Goal: Information Seeking & Learning: Learn about a topic

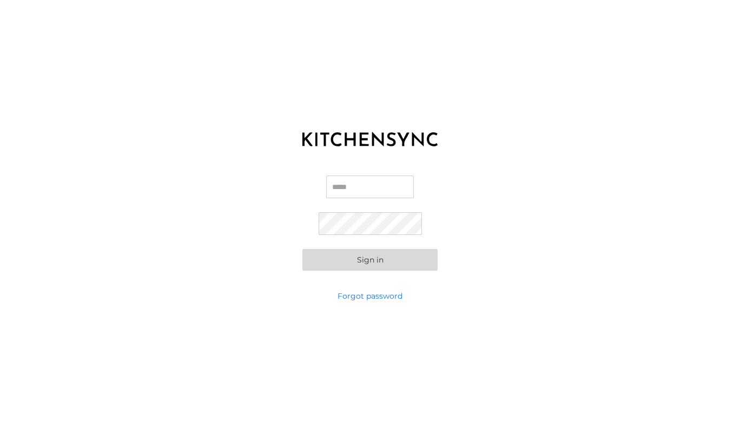
click at [338, 186] on input "Email" at bounding box center [370, 187] width 88 height 23
type input "**********"
click at [302, 249] on button "Sign in" at bounding box center [369, 260] width 135 height 22
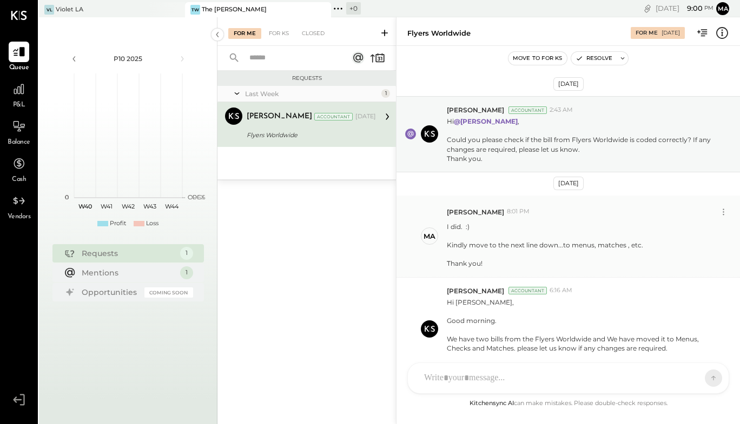
scroll to position [64, 0]
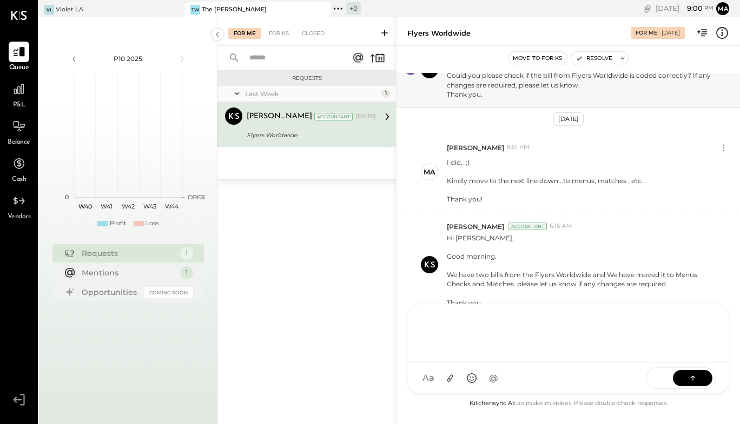
click at [484, 376] on div "CR [PERSON_NAME] R [PERSON_NAME] M [PERSON_NAME] RS [PERSON_NAME] MESSAGE SUGGE…" at bounding box center [568, 349] width 322 height 90
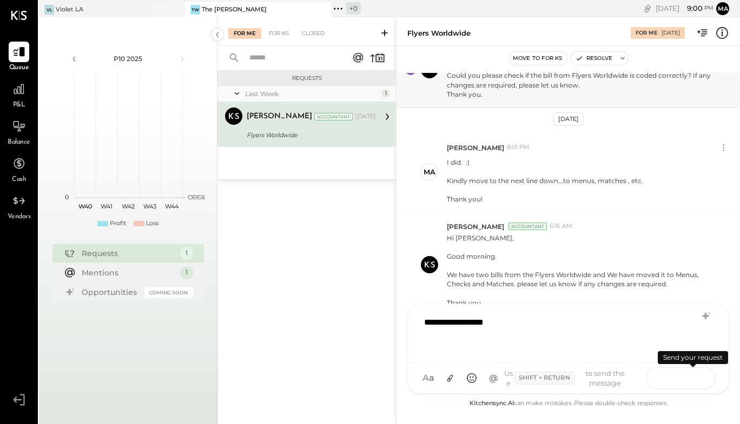
click at [689, 375] on icon at bounding box center [692, 378] width 11 height 11
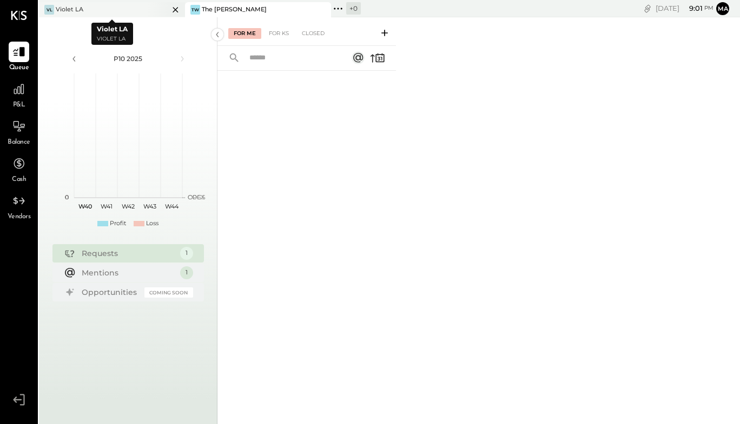
click at [70, 10] on div "Violet LA" at bounding box center [70, 9] width 28 height 9
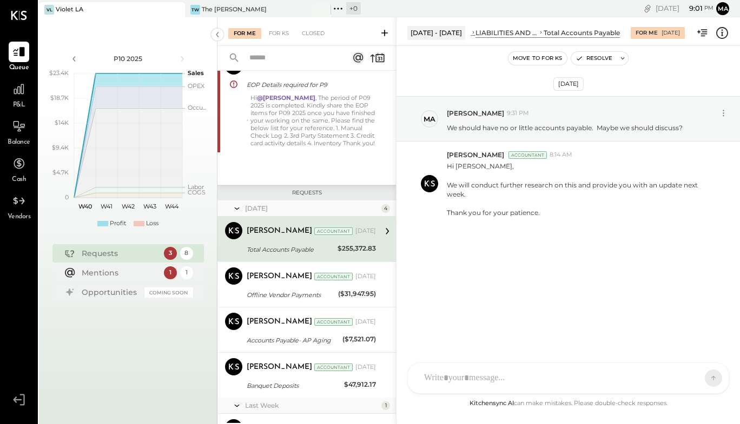
scroll to position [243, 0]
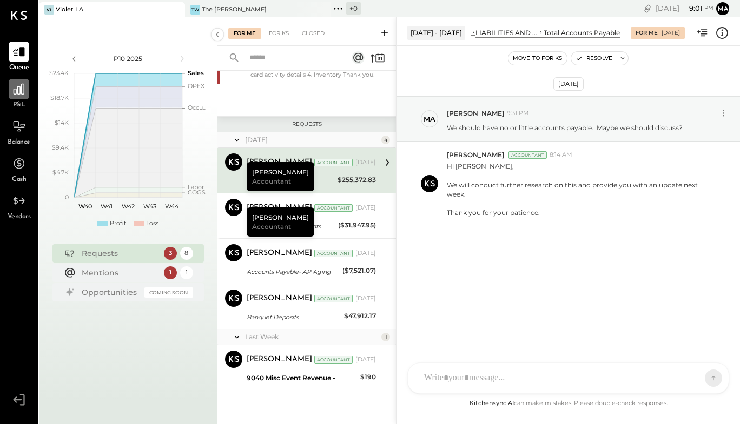
click at [17, 97] on div at bounding box center [19, 89] width 21 height 21
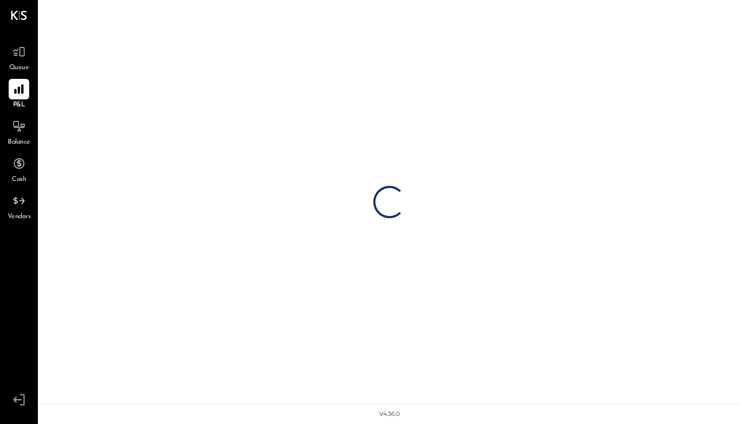
click at [17, 97] on div at bounding box center [19, 89] width 21 height 21
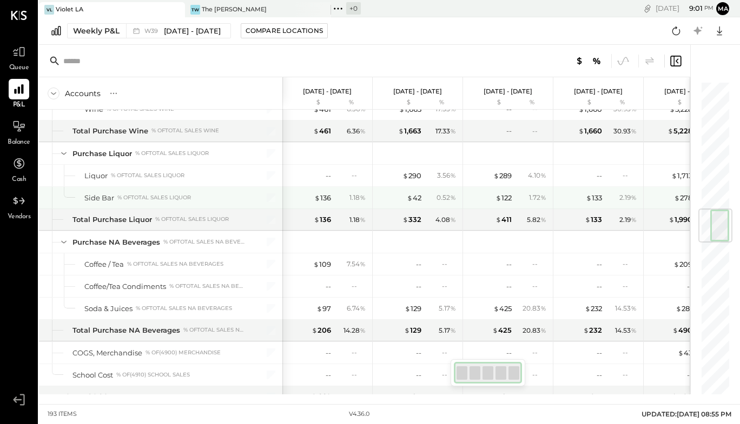
scroll to position [1078, 0]
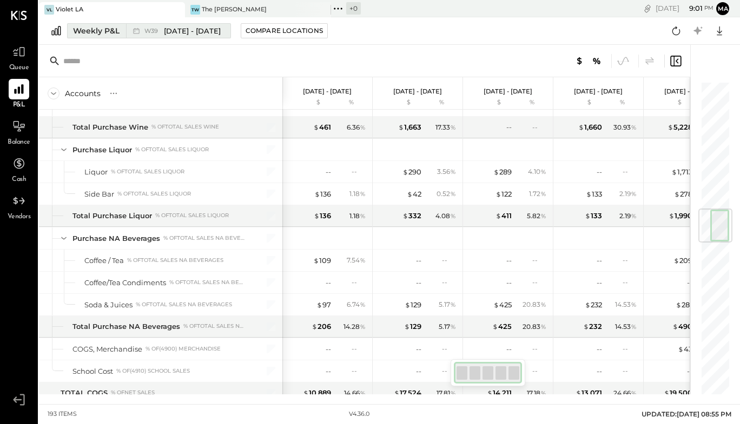
click at [116, 33] on div "Weekly P&L" at bounding box center [96, 30] width 47 height 11
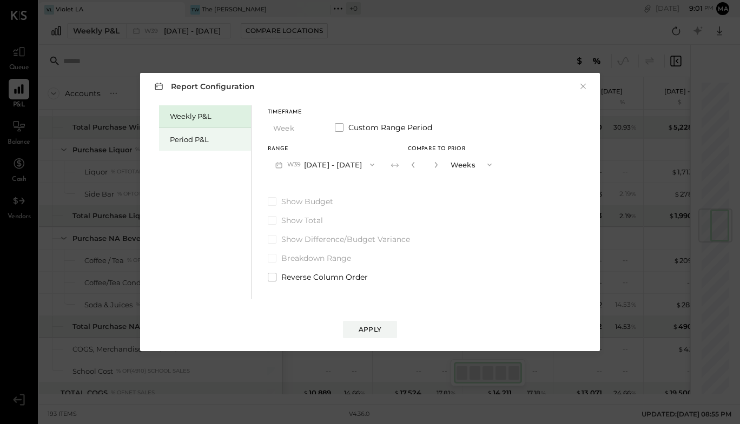
click at [208, 140] on div "Period P&L" at bounding box center [208, 140] width 76 height 10
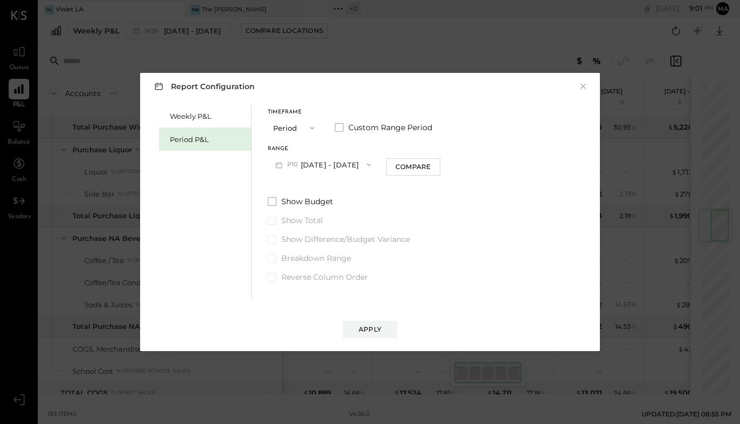
click at [296, 134] on button "Period" at bounding box center [295, 128] width 54 height 20
click at [296, 162] on div "YTD" at bounding box center [294, 166] width 53 height 19
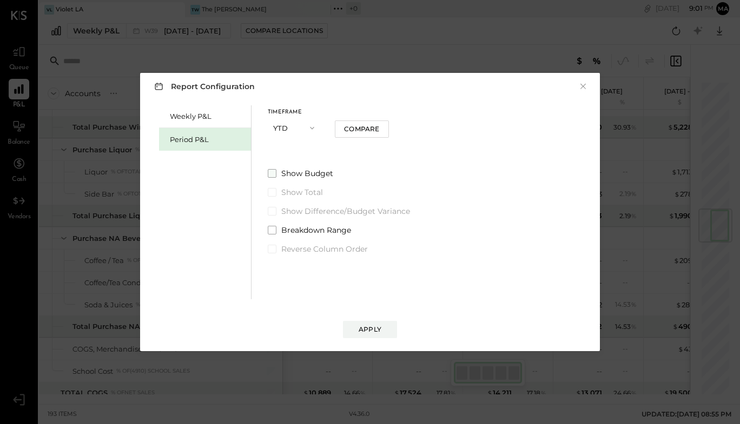
click at [273, 175] on span at bounding box center [272, 173] width 9 height 9
click at [356, 131] on div "Compare" at bounding box center [361, 128] width 35 height 9
click at [353, 134] on button "button" at bounding box center [353, 128] width 9 height 12
type input "*"
click at [360, 330] on div "Apply" at bounding box center [369, 329] width 23 height 9
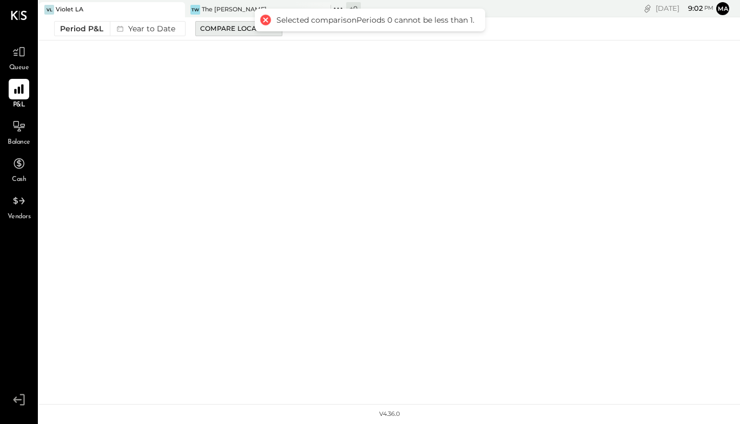
click at [207, 30] on div "Compare Locations" at bounding box center [238, 28] width 77 height 9
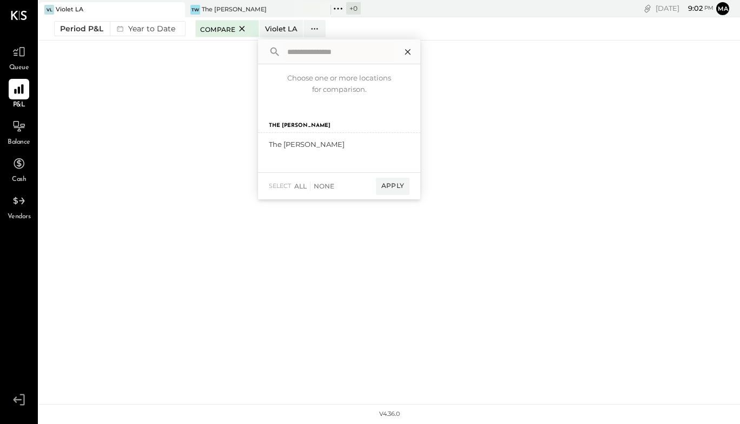
click at [408, 51] on icon at bounding box center [408, 52] width 14 height 14
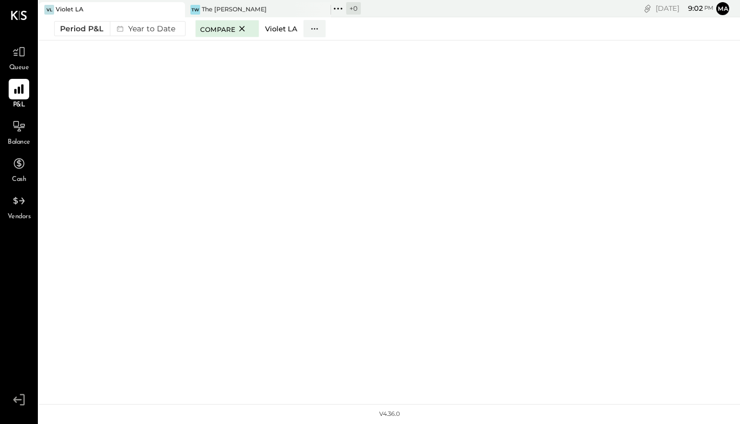
click at [292, 28] on div "Violet LA" at bounding box center [281, 29] width 32 height 10
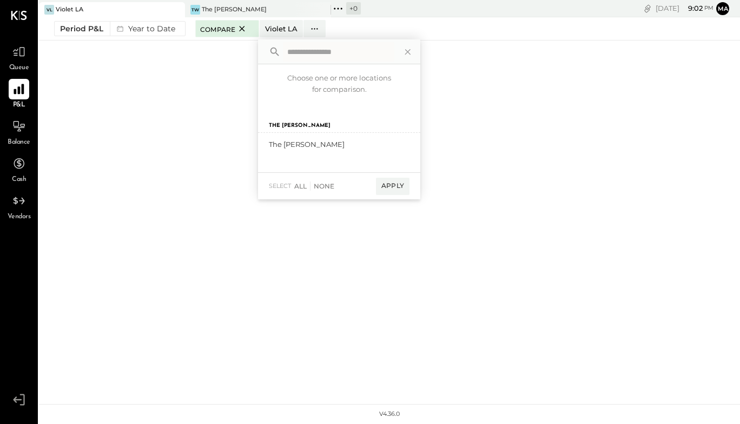
click at [15, 89] on icon at bounding box center [19, 89] width 10 height 10
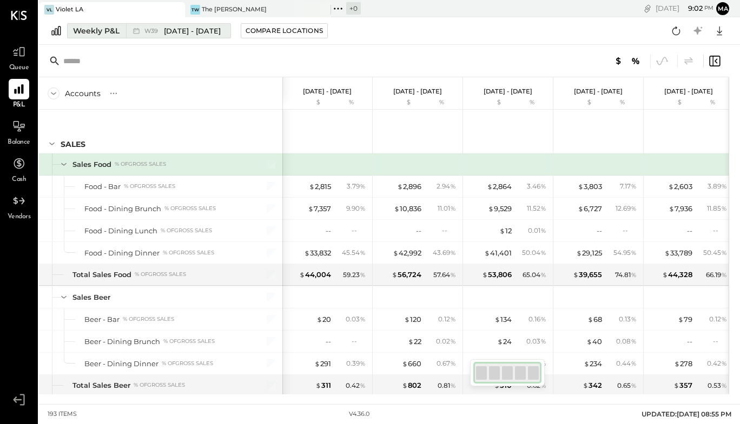
click at [112, 24] on button "Weekly P&L W39 [DATE] - [DATE]" at bounding box center [149, 30] width 164 height 15
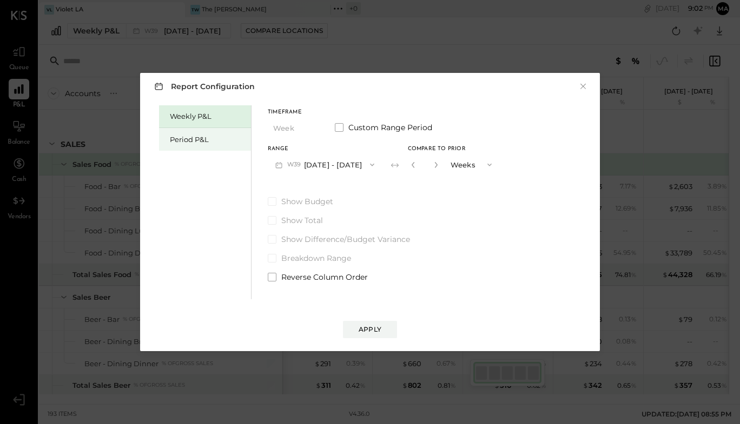
click at [176, 135] on div "Period P&L" at bounding box center [208, 140] width 76 height 10
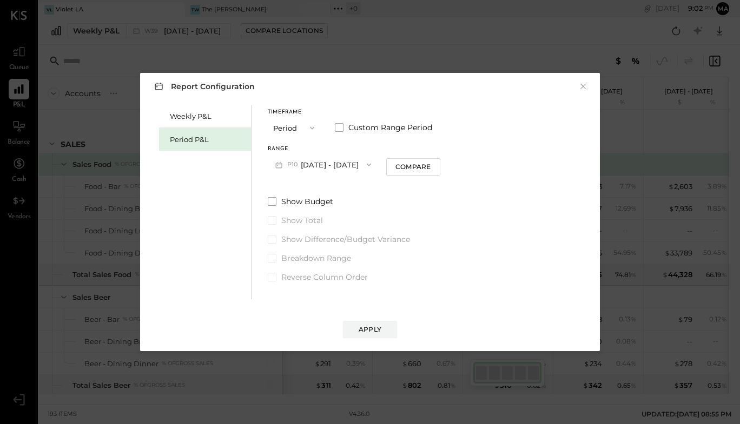
click at [309, 128] on icon "button" at bounding box center [312, 128] width 9 height 9
click at [290, 168] on div "YTD" at bounding box center [294, 166] width 53 height 19
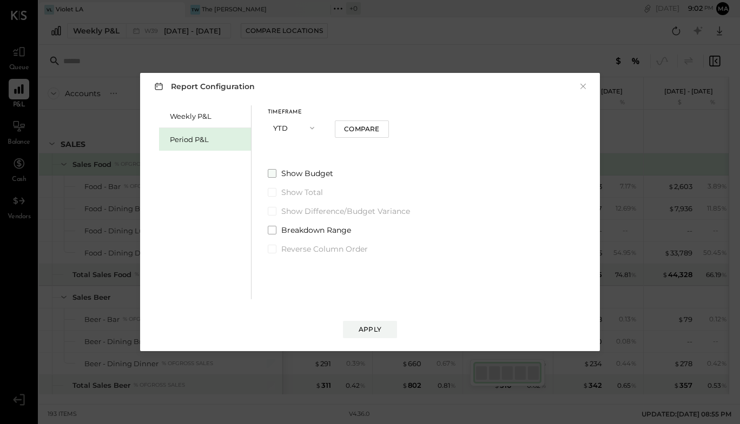
click at [273, 172] on span at bounding box center [272, 173] width 9 height 9
click at [364, 329] on div "Apply" at bounding box center [369, 329] width 23 height 9
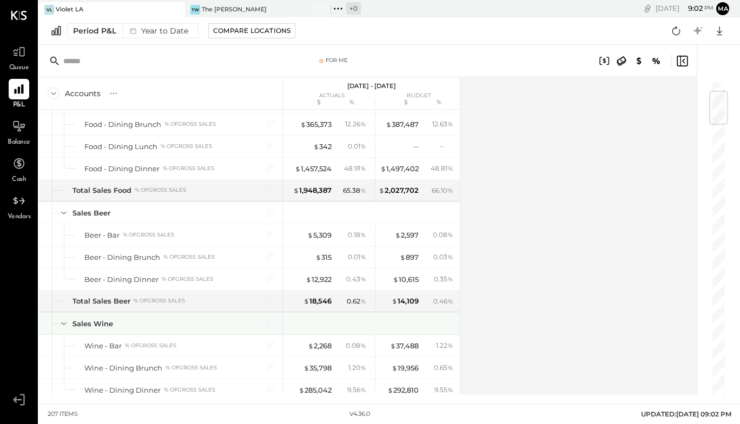
scroll to position [85, 0]
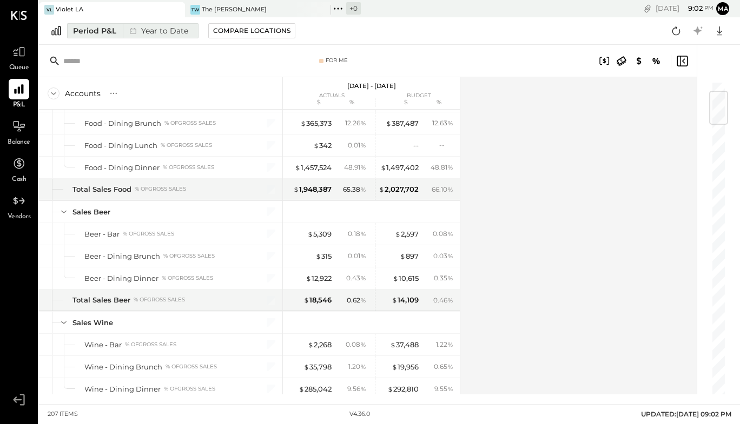
click at [170, 34] on div "Year to Date" at bounding box center [158, 31] width 70 height 14
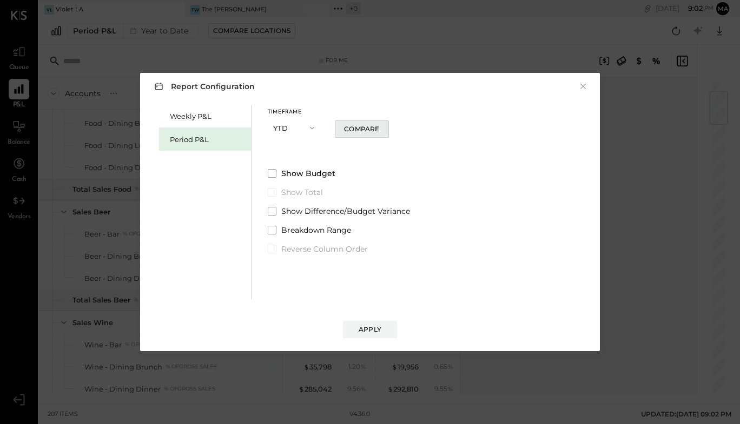
click at [356, 131] on div "Compare" at bounding box center [361, 128] width 35 height 9
click at [364, 325] on div "Apply" at bounding box center [369, 329] width 23 height 9
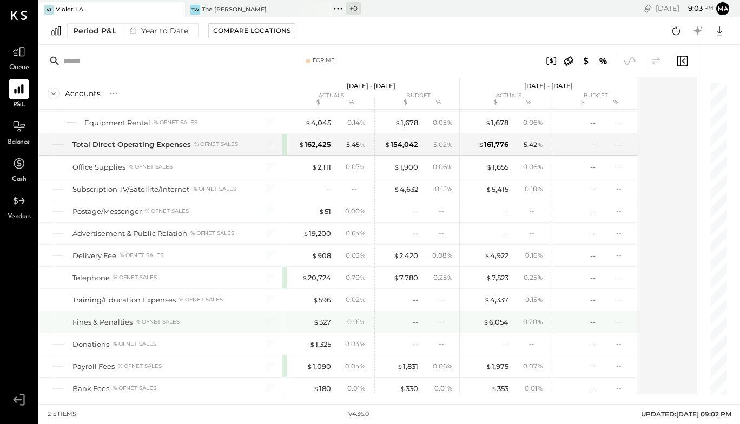
scroll to position [2701, 0]
